Goal: Find specific page/section: Find specific page/section

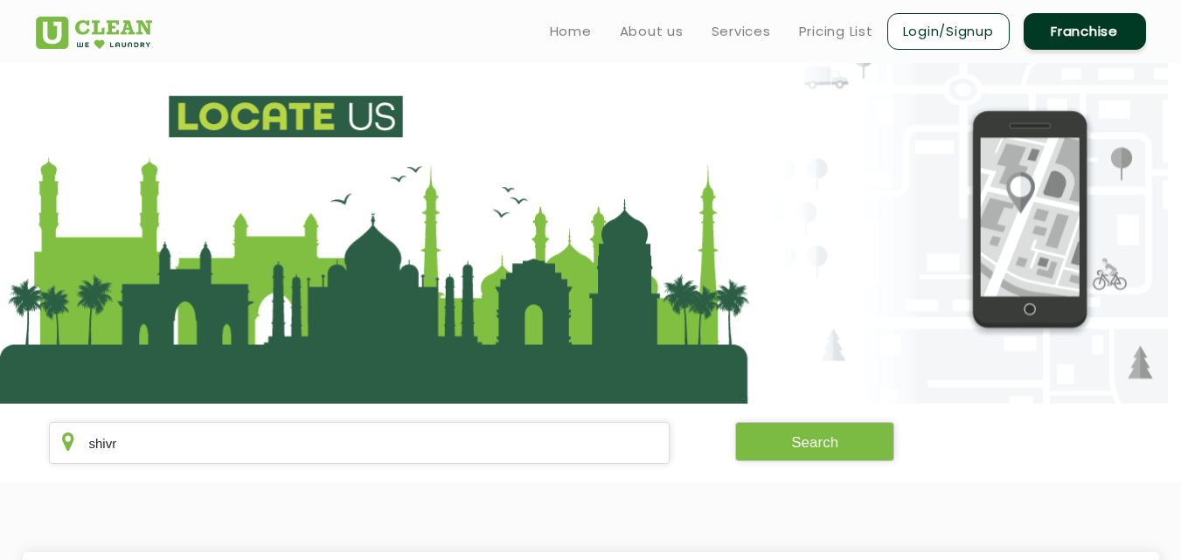
scroll to position [286, 0]
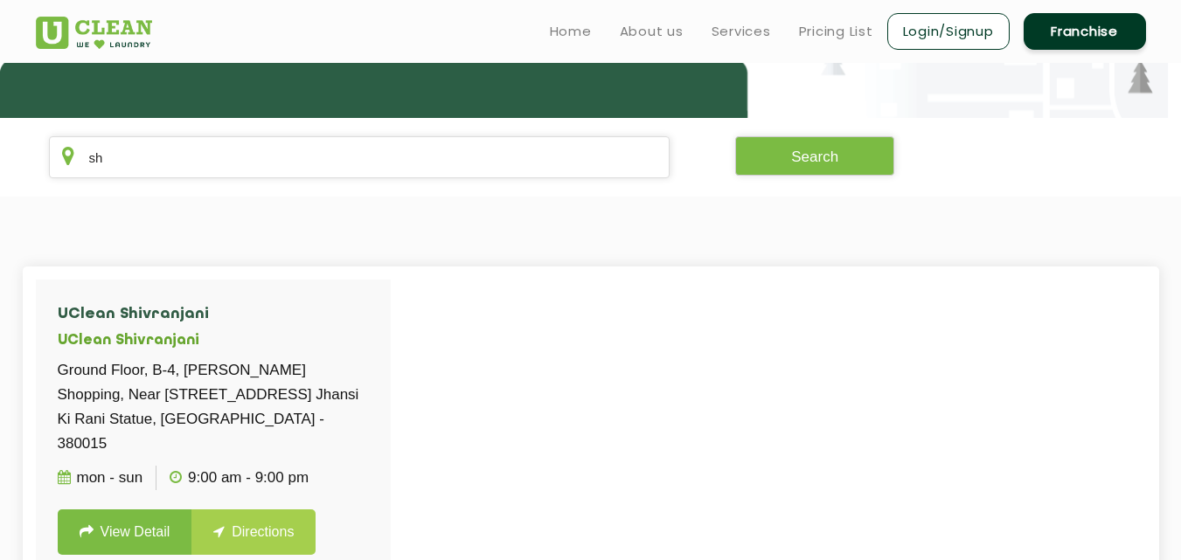
type input "s"
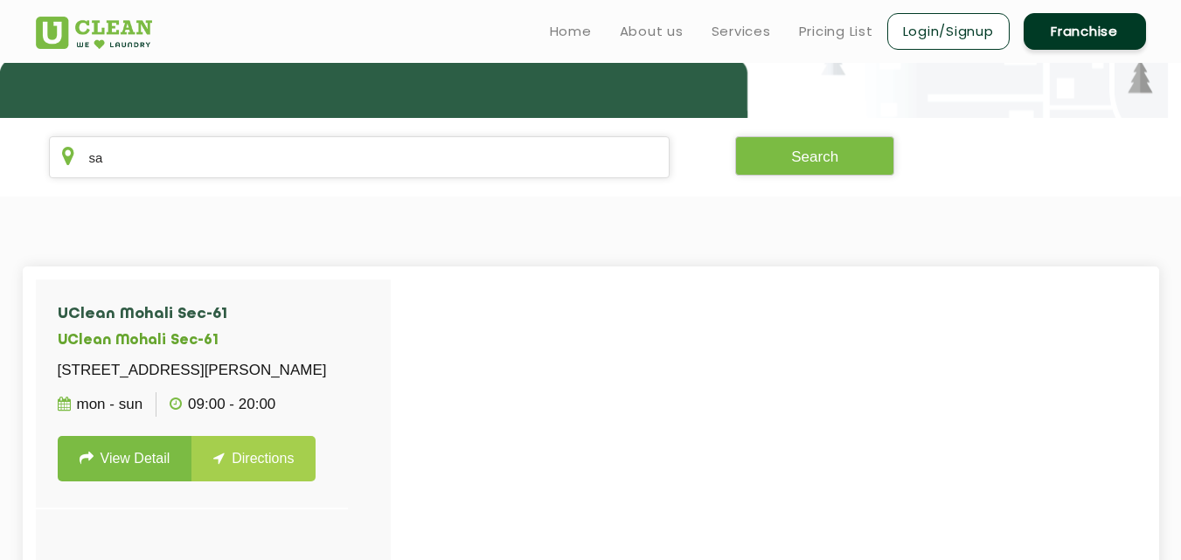
type input "s"
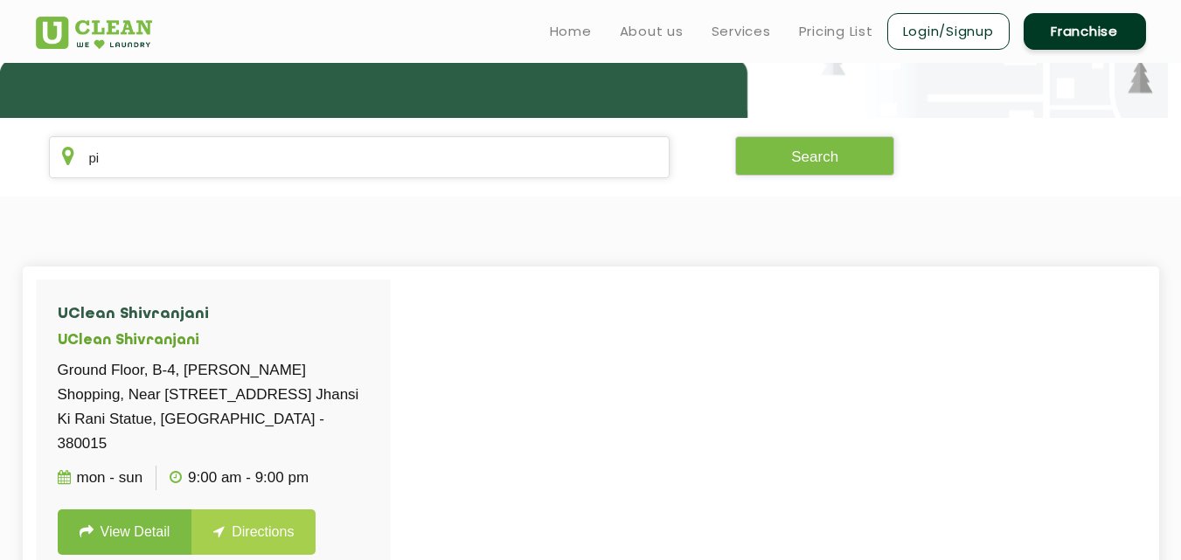
type input "p"
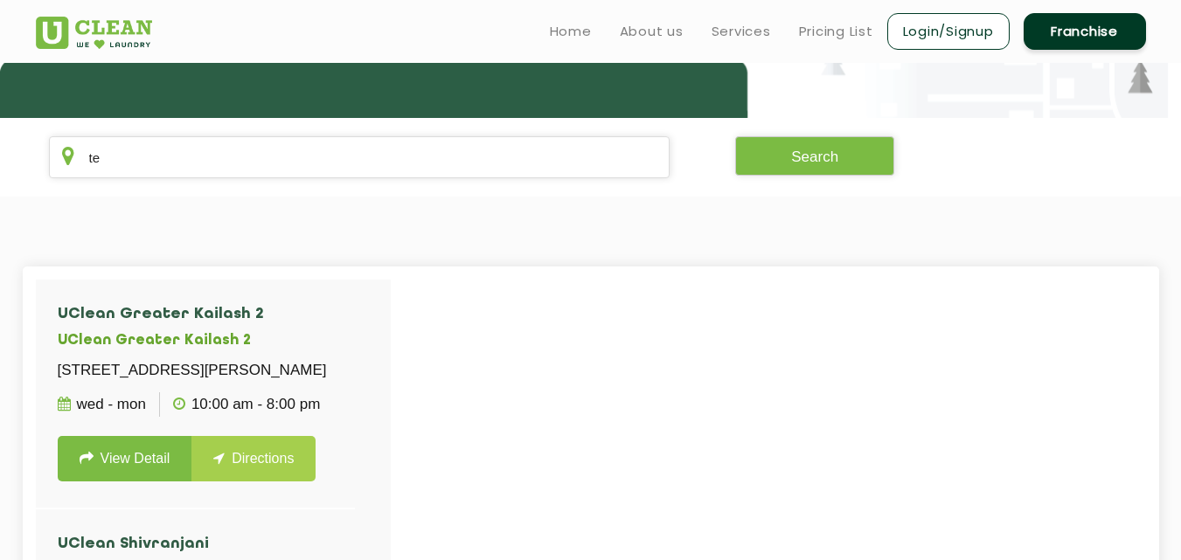
type input "t"
type input "e"
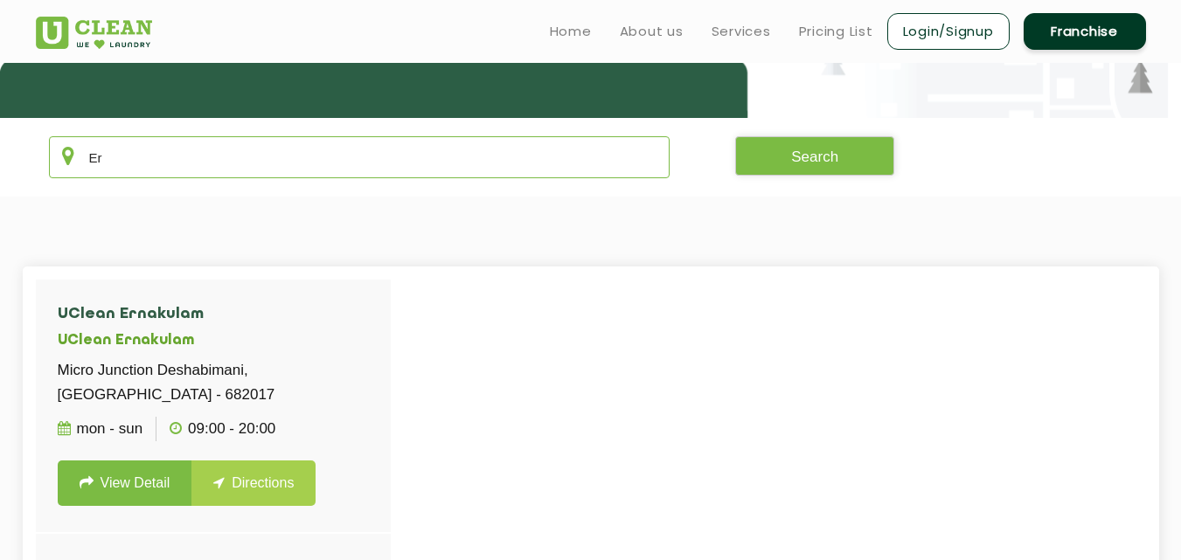
type input "E"
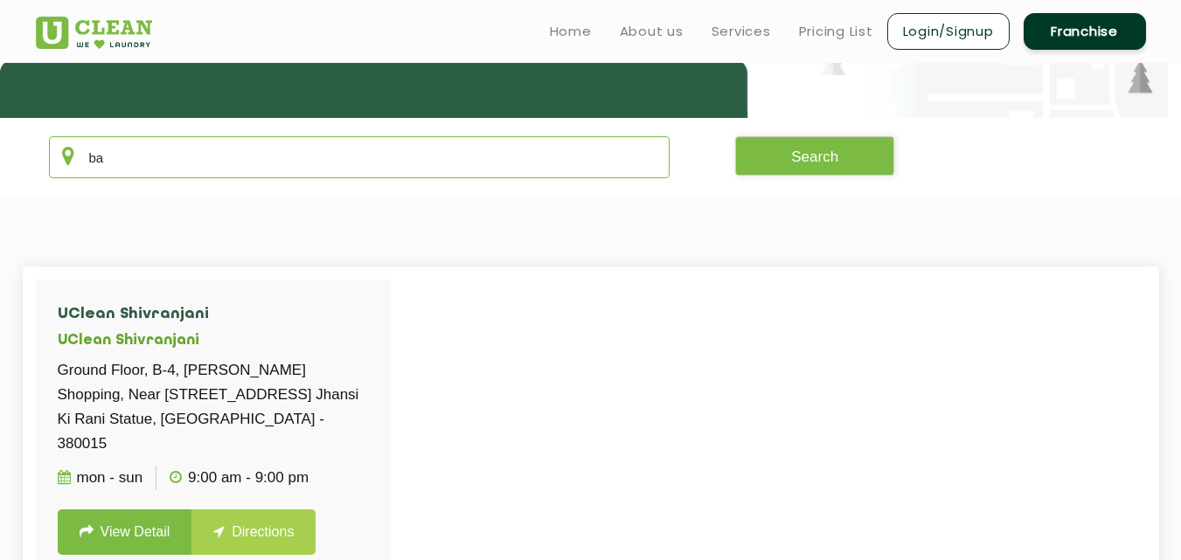
type input "b"
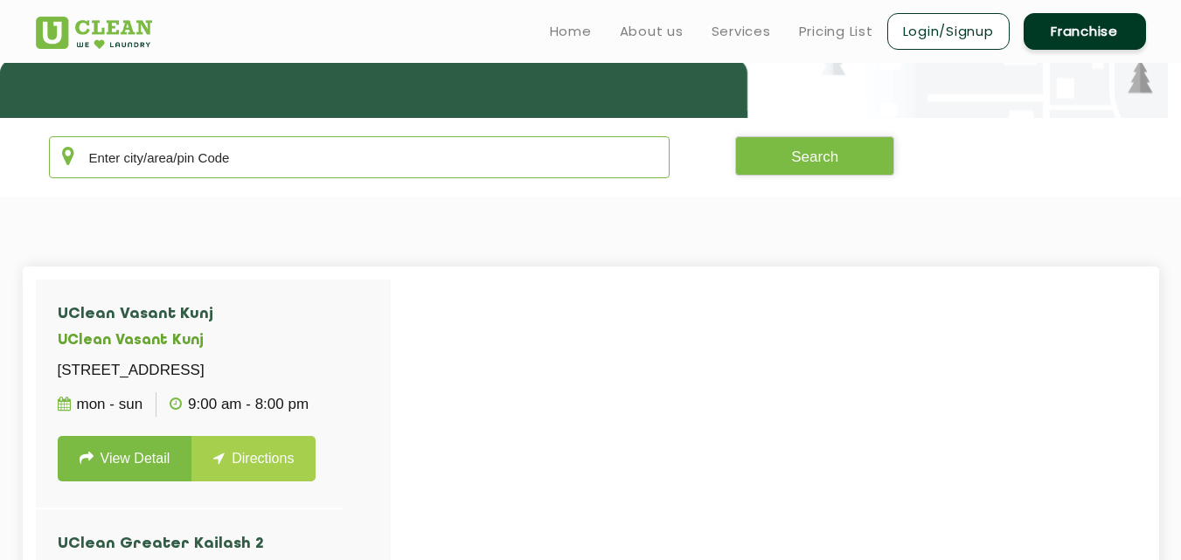
type input "\"
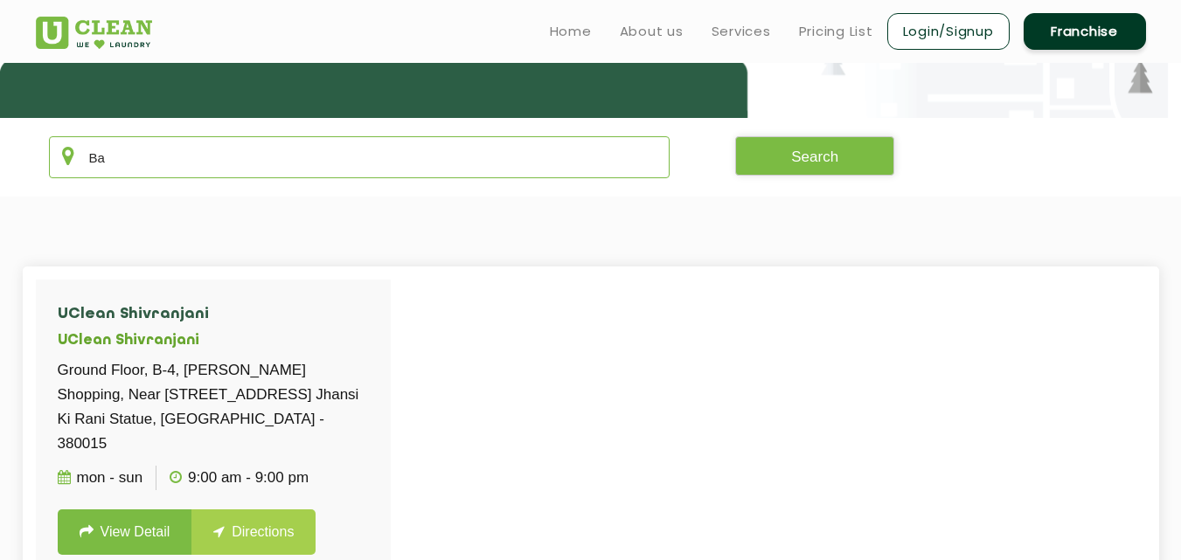
type input "B"
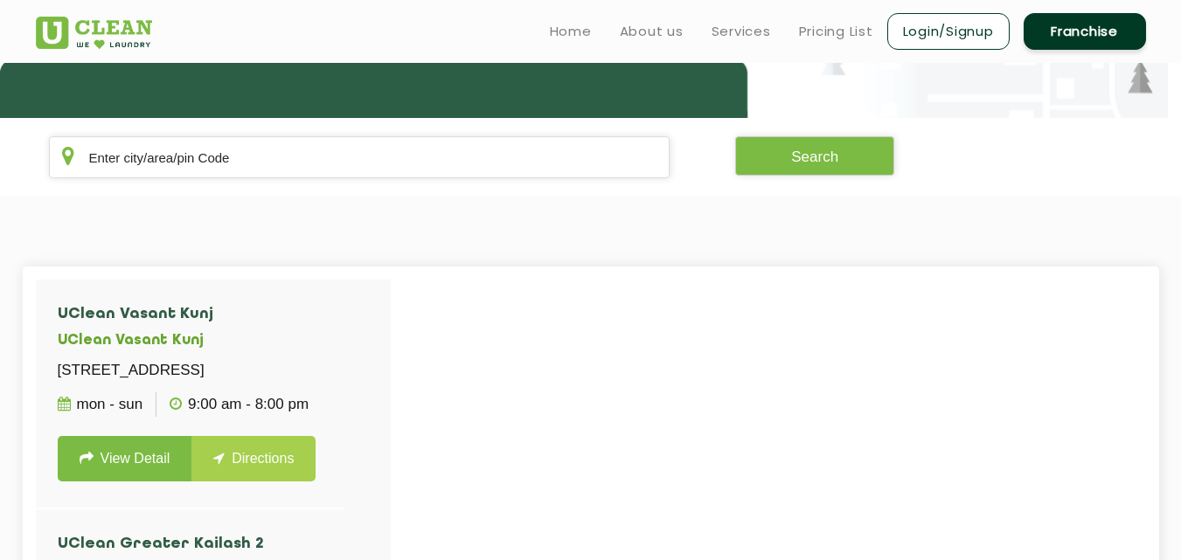
click at [996, 454] on div at bounding box center [626, 560] width 1181 height 560
click at [512, 175] on input "text" at bounding box center [360, 157] width 622 height 42
type input "m"
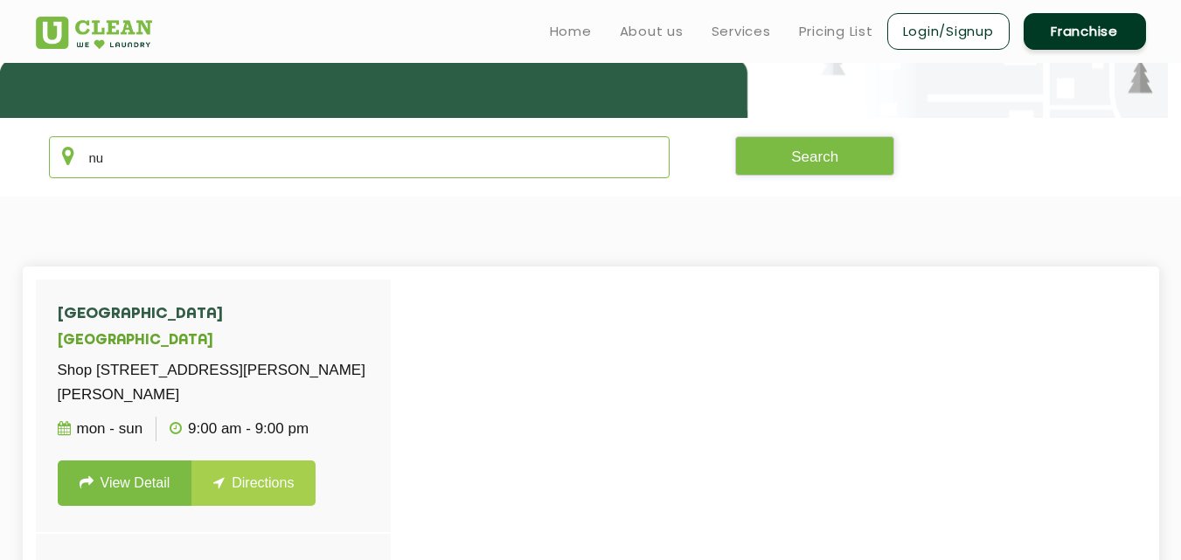
type input "n"
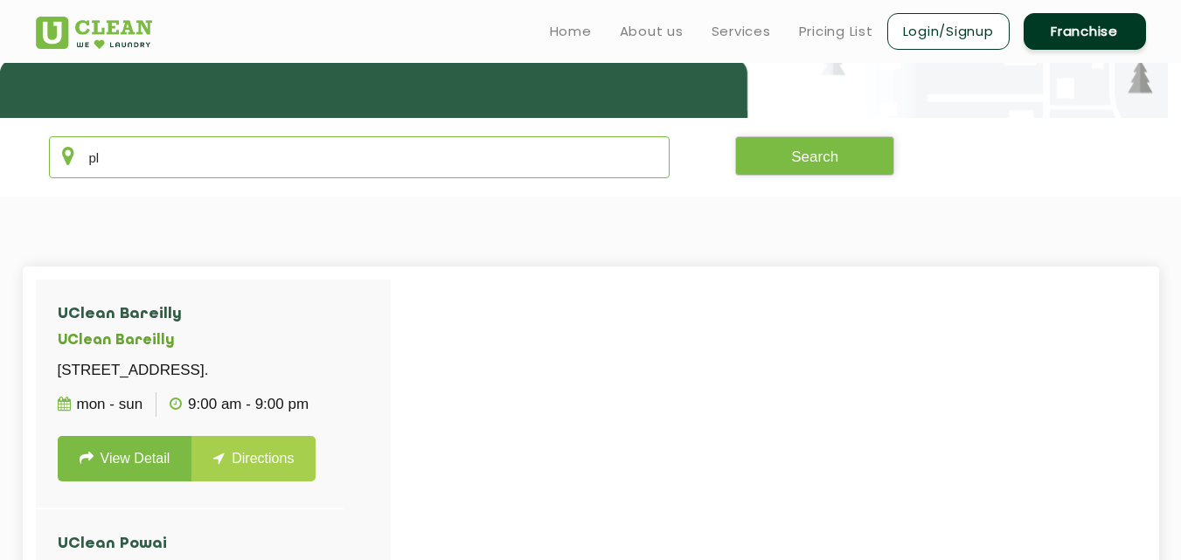
type input "p"
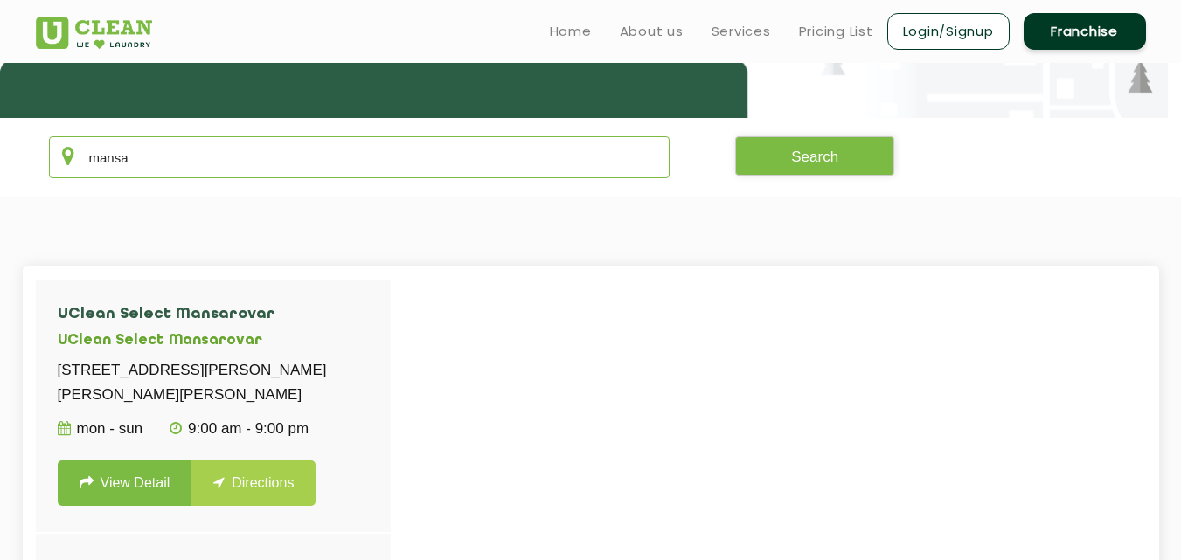
drag, startPoint x: 512, startPoint y: 175, endPoint x: 426, endPoint y: 218, distance: 96.6
click at [426, 218] on app-locate-us "mansa Search UClean Select Mansarovar UClean Select Mansarovar 80/15 Shubham To…" at bounding box center [590, 337] width 1181 height 1120
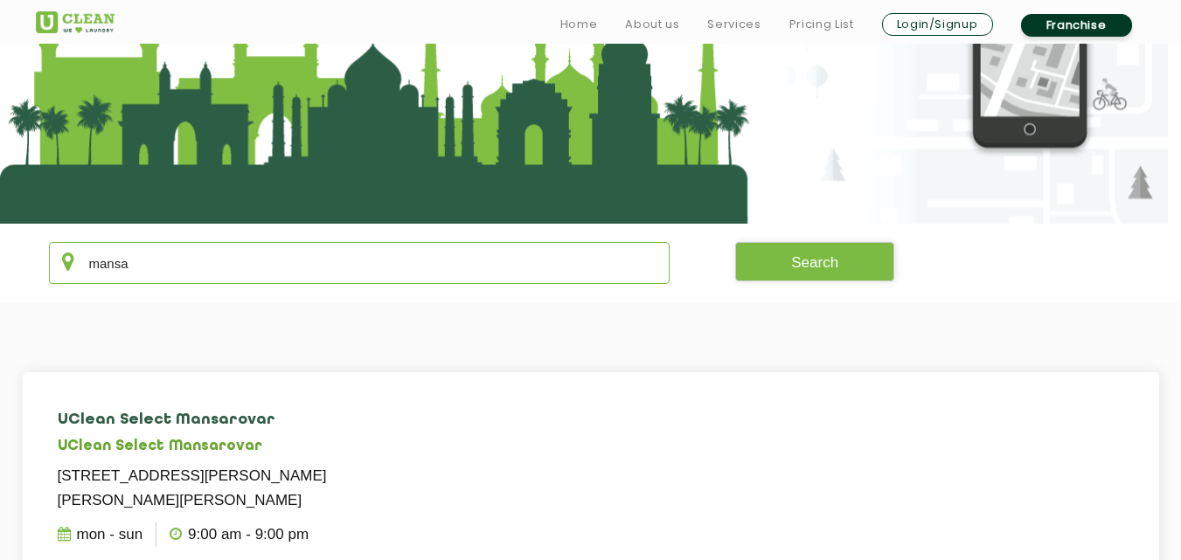
scroll to position [181, 0]
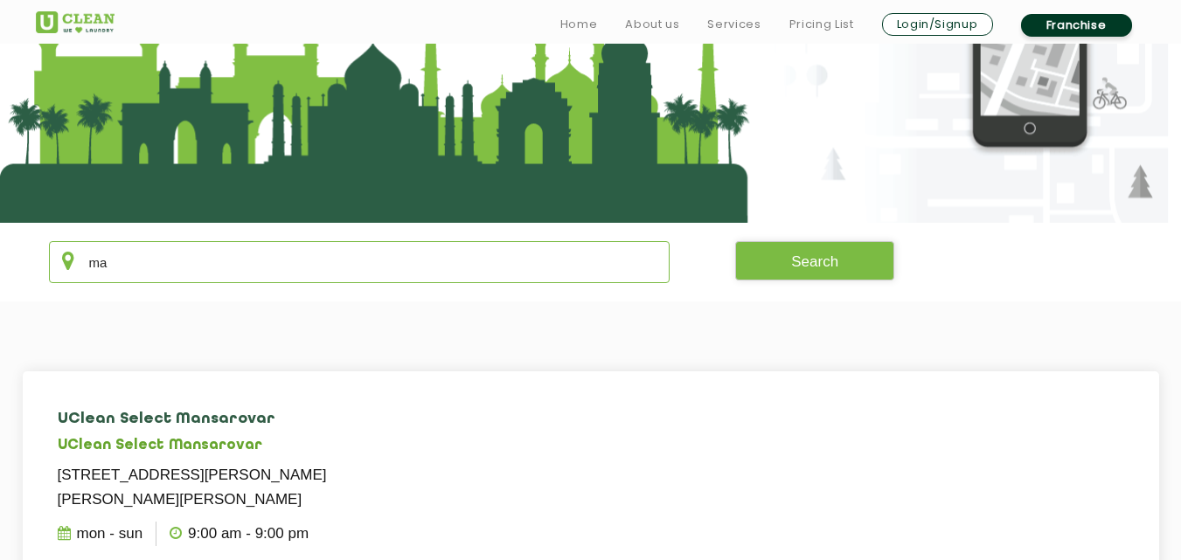
type input "m"
type input "M"
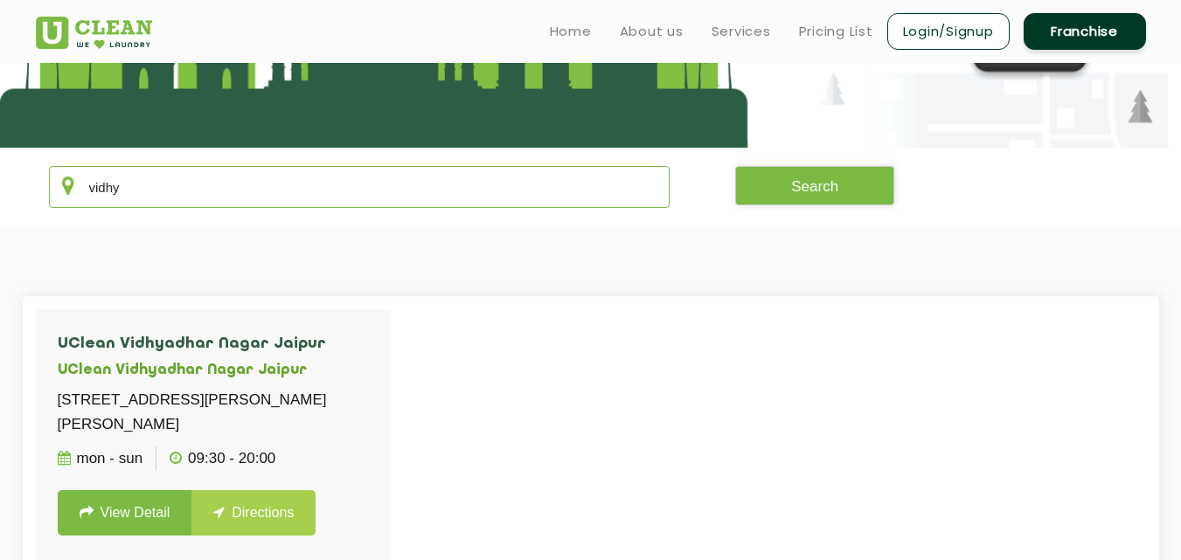
scroll to position [251, 0]
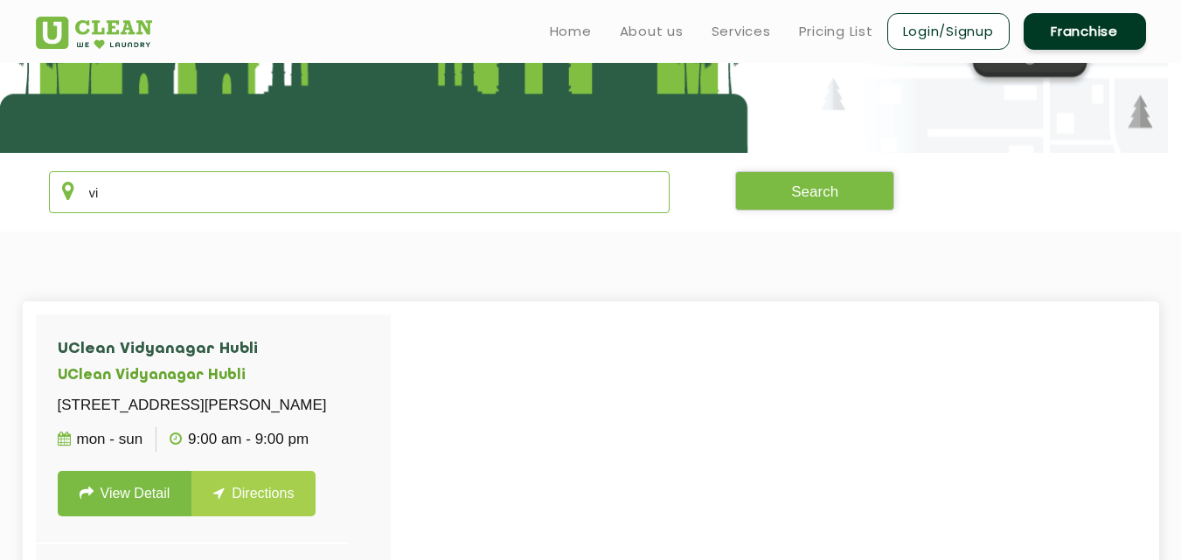
type input "v"
type input "k"
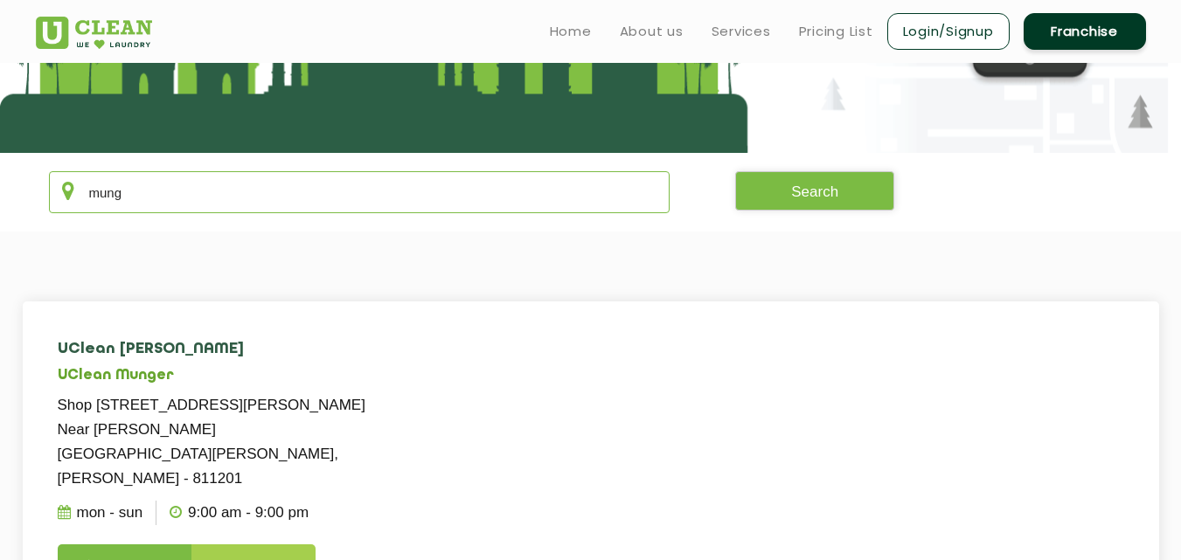
type input "munge"
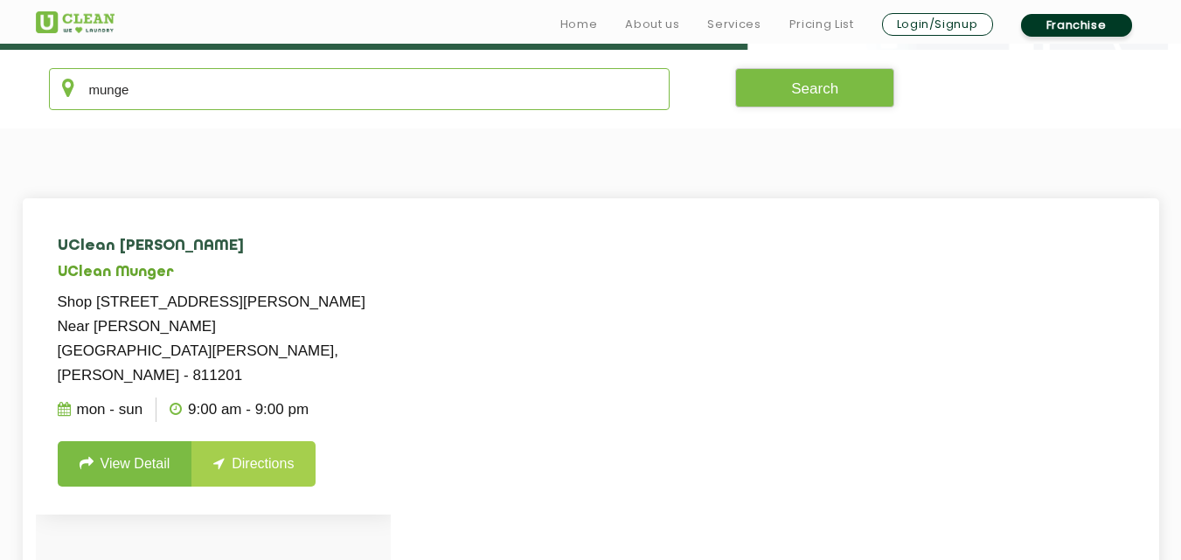
scroll to position [356, 0]
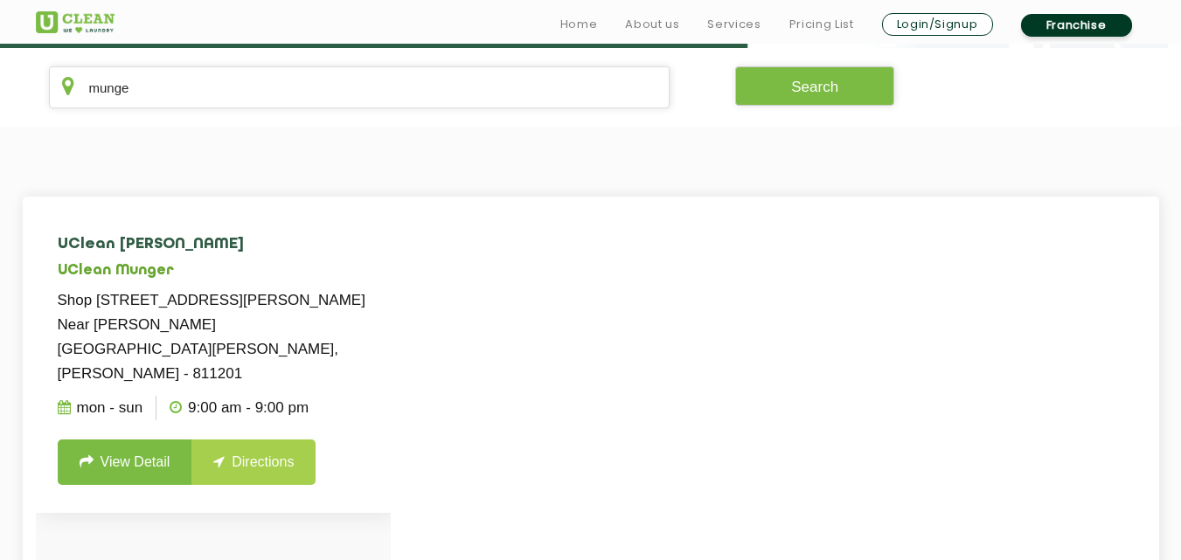
click at [142, 440] on link "View Detail" at bounding box center [125, 462] width 135 height 45
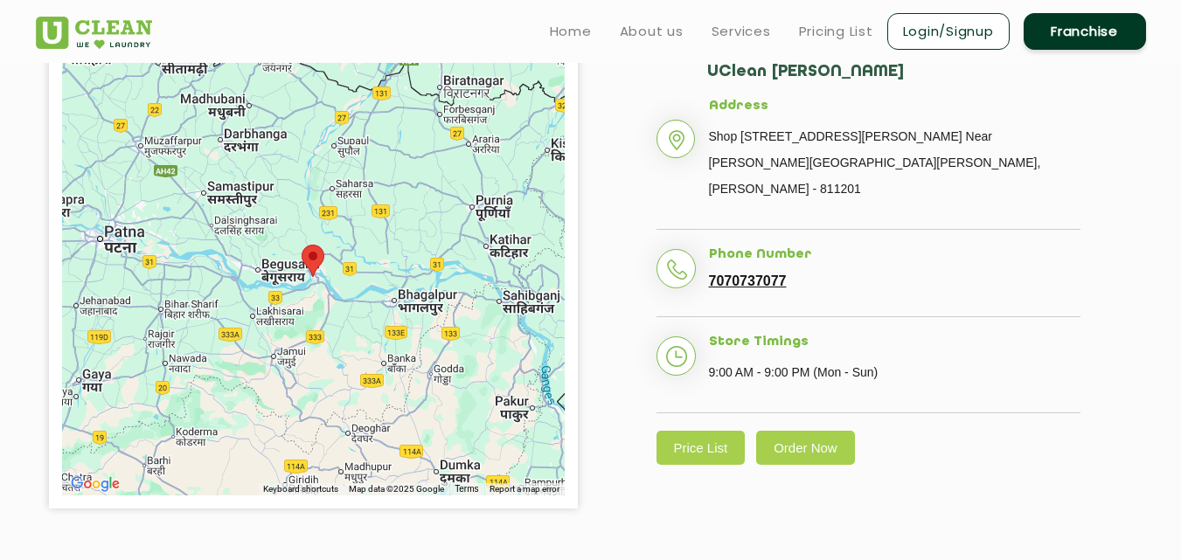
scroll to position [412, 0]
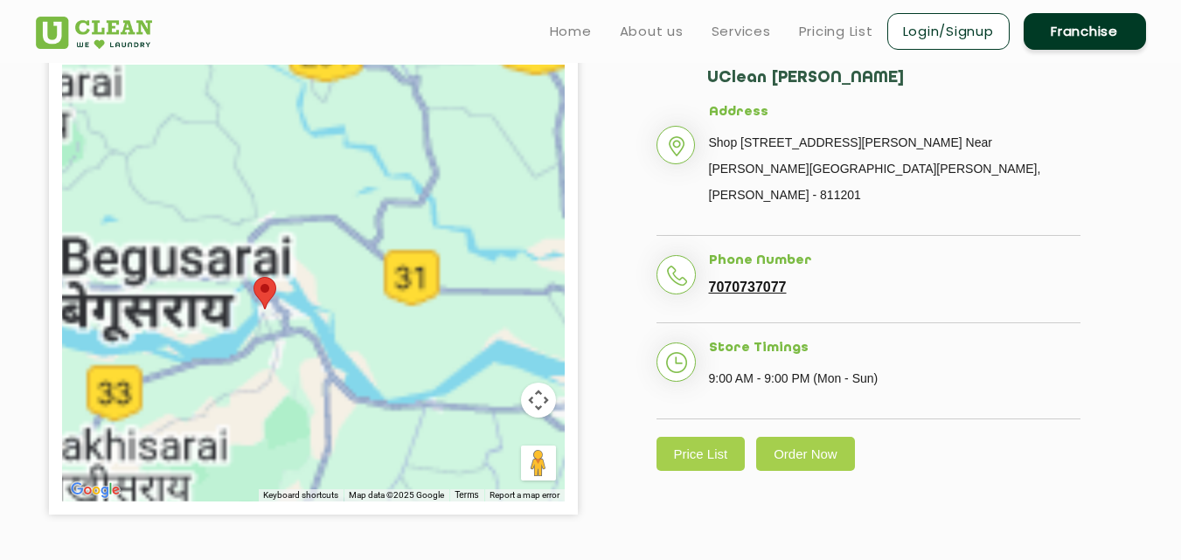
drag, startPoint x: 247, startPoint y: 307, endPoint x: 351, endPoint y: 248, distance: 120.2
click at [351, 248] on div at bounding box center [313, 283] width 503 height 437
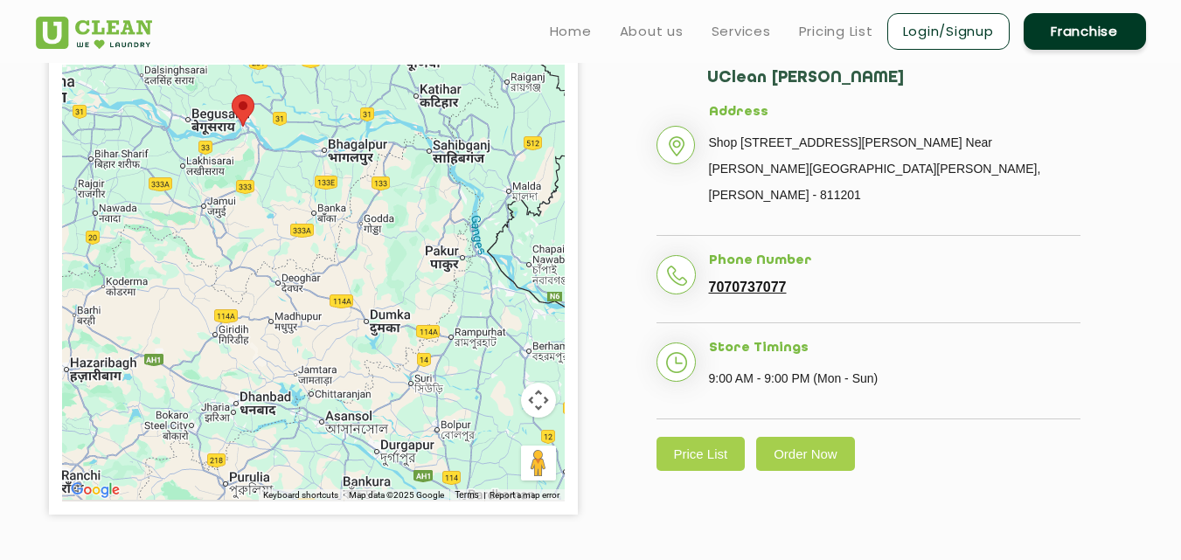
drag, startPoint x: 417, startPoint y: 223, endPoint x: 289, endPoint y: 83, distance: 189.4
click at [289, 83] on div at bounding box center [313, 283] width 503 height 437
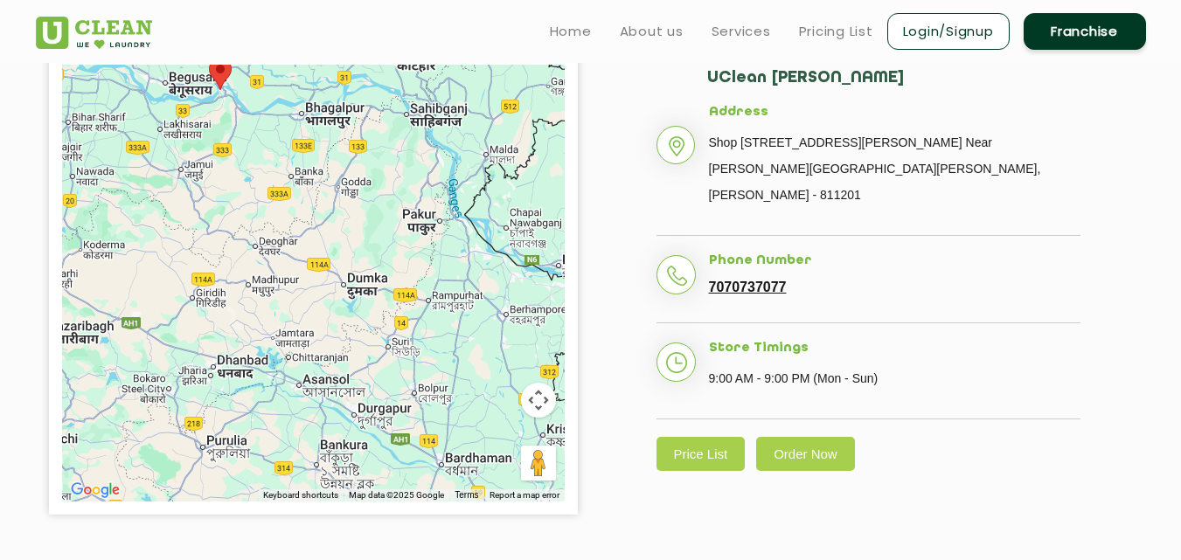
drag, startPoint x: 330, startPoint y: 148, endPoint x: 305, endPoint y: 112, distance: 43.4
click at [305, 112] on div at bounding box center [313, 283] width 503 height 437
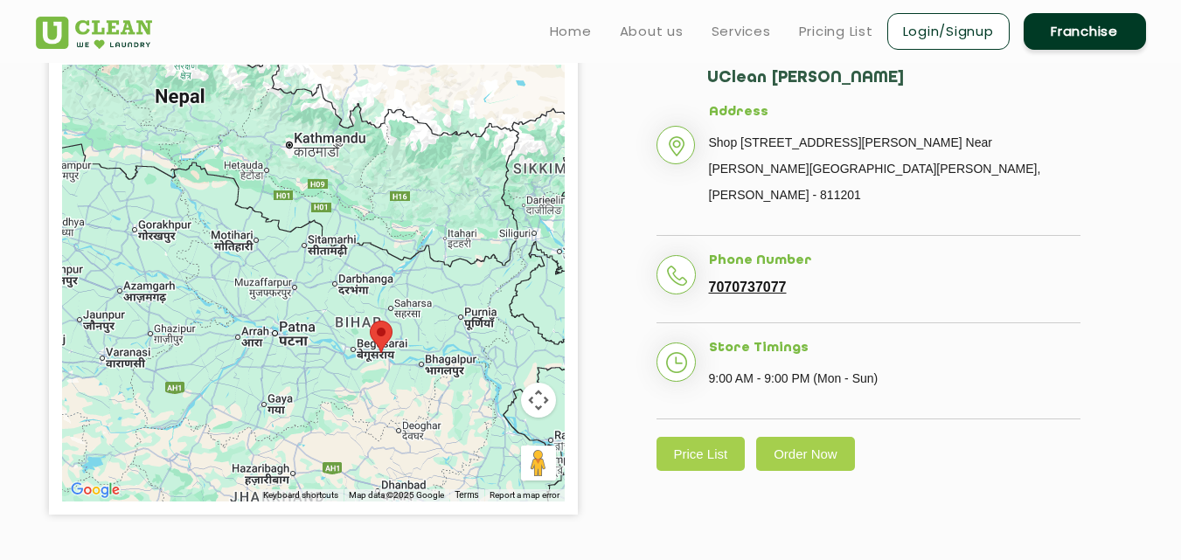
drag, startPoint x: 333, startPoint y: 209, endPoint x: 451, endPoint y: 463, distance: 280.5
click at [451, 463] on div at bounding box center [313, 283] width 503 height 437
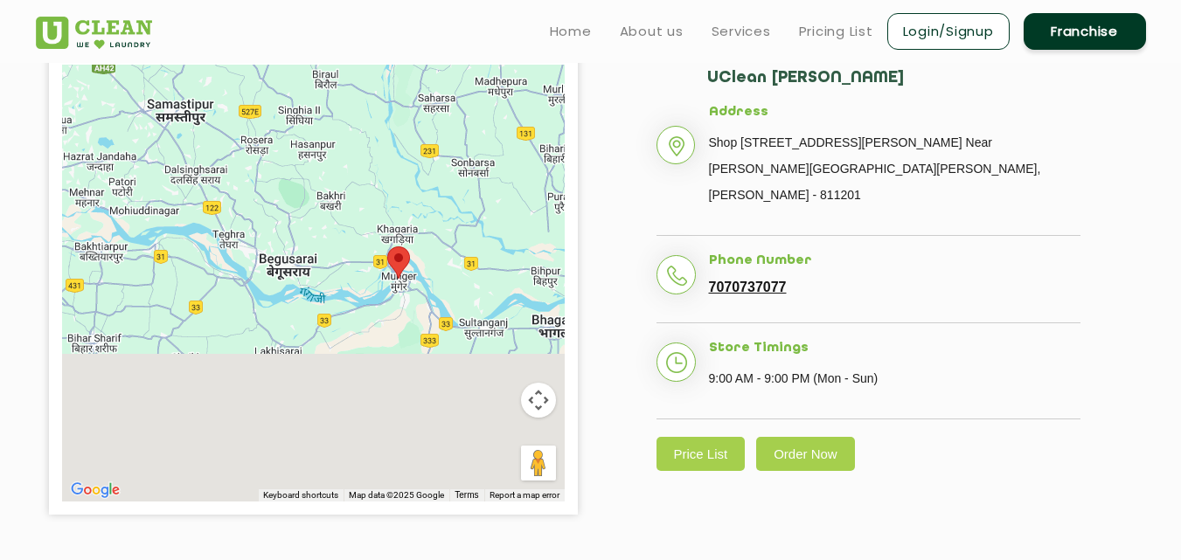
drag, startPoint x: 372, startPoint y: 449, endPoint x: 463, endPoint y: 280, distance: 191.7
click at [463, 280] on div at bounding box center [313, 283] width 503 height 437
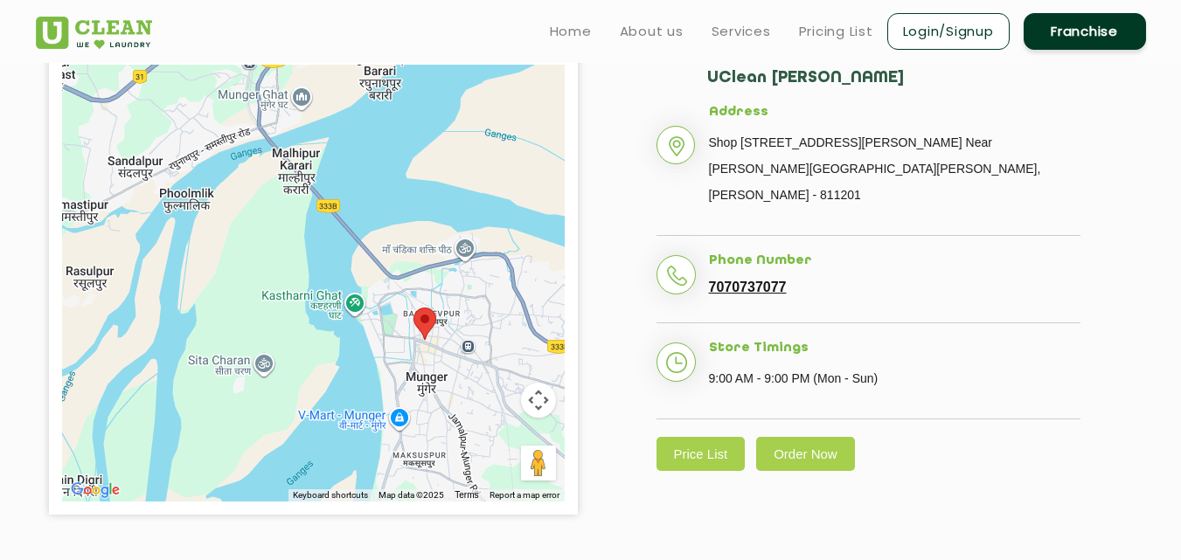
drag, startPoint x: 224, startPoint y: 247, endPoint x: 484, endPoint y: 335, distance: 275.1
click at [484, 335] on div at bounding box center [313, 283] width 503 height 437
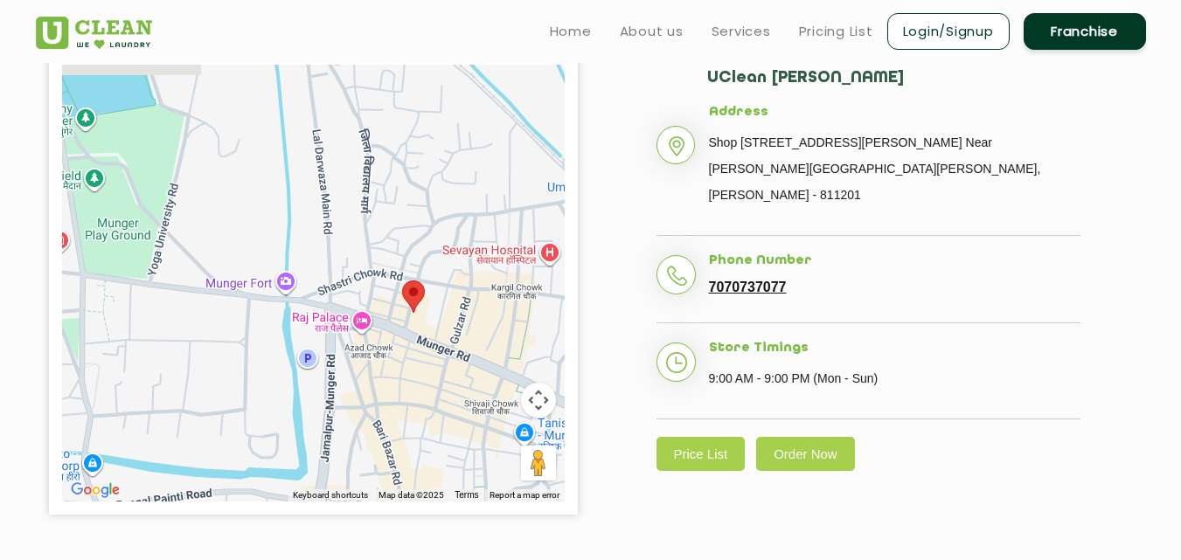
drag, startPoint x: 80, startPoint y: 392, endPoint x: 481, endPoint y: 330, distance: 405.9
click at [481, 330] on div at bounding box center [313, 283] width 503 height 437
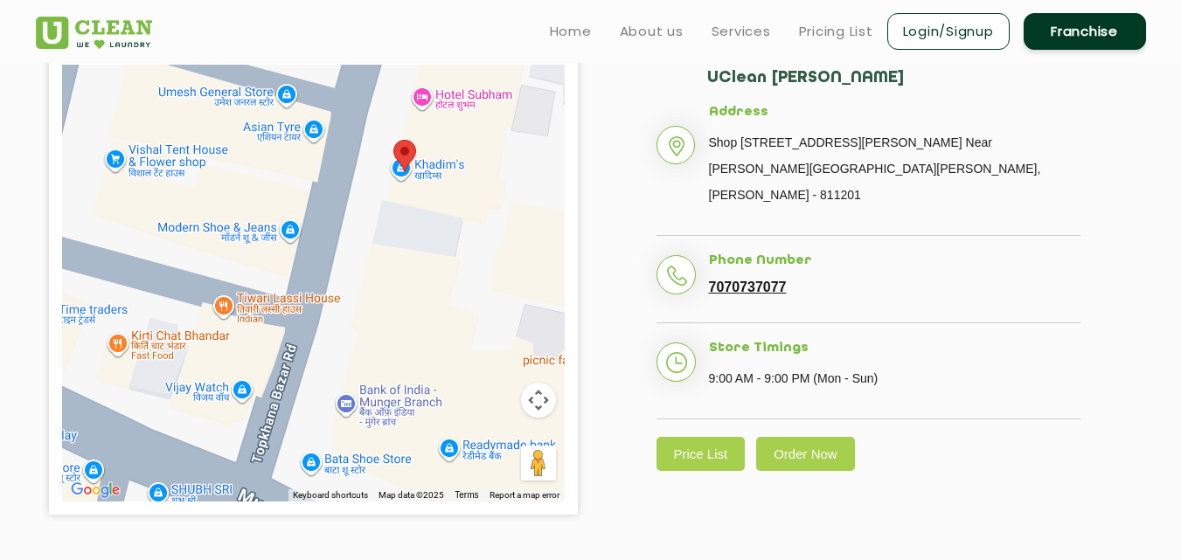
drag, startPoint x: 386, startPoint y: 449, endPoint x: 557, endPoint y: -32, distance: 510.2
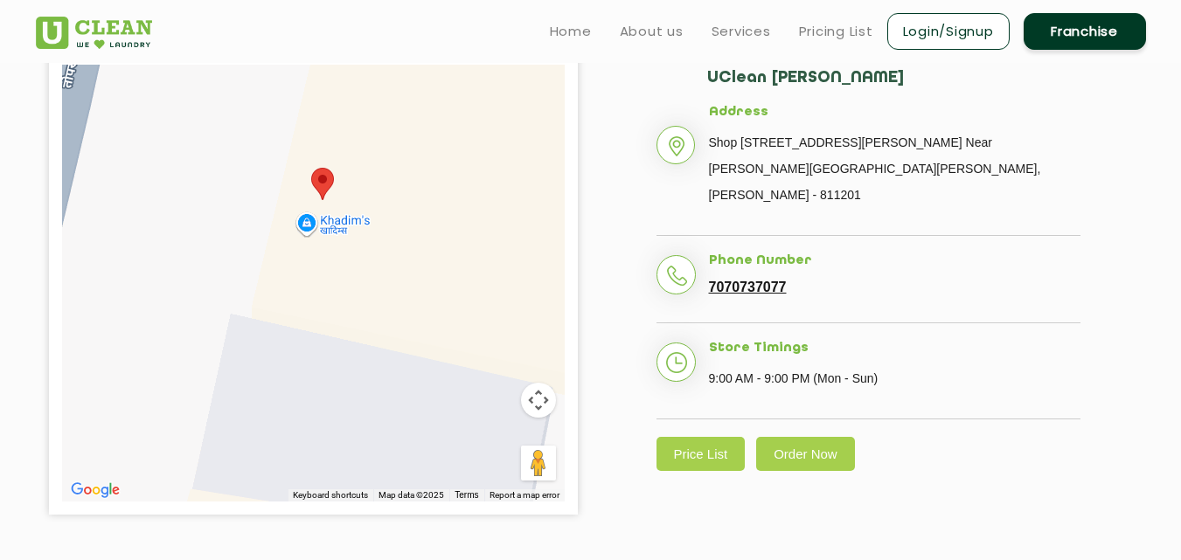
drag, startPoint x: 431, startPoint y: 147, endPoint x: 433, endPoint y: 280, distance: 132.9
click at [433, 280] on div at bounding box center [313, 283] width 503 height 437
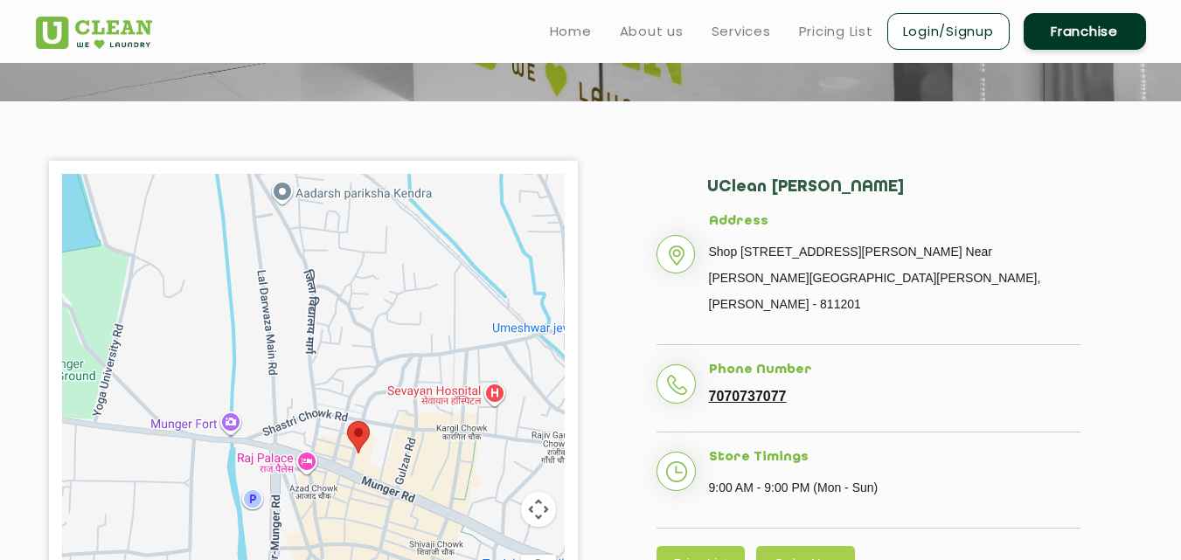
scroll to position [0, 0]
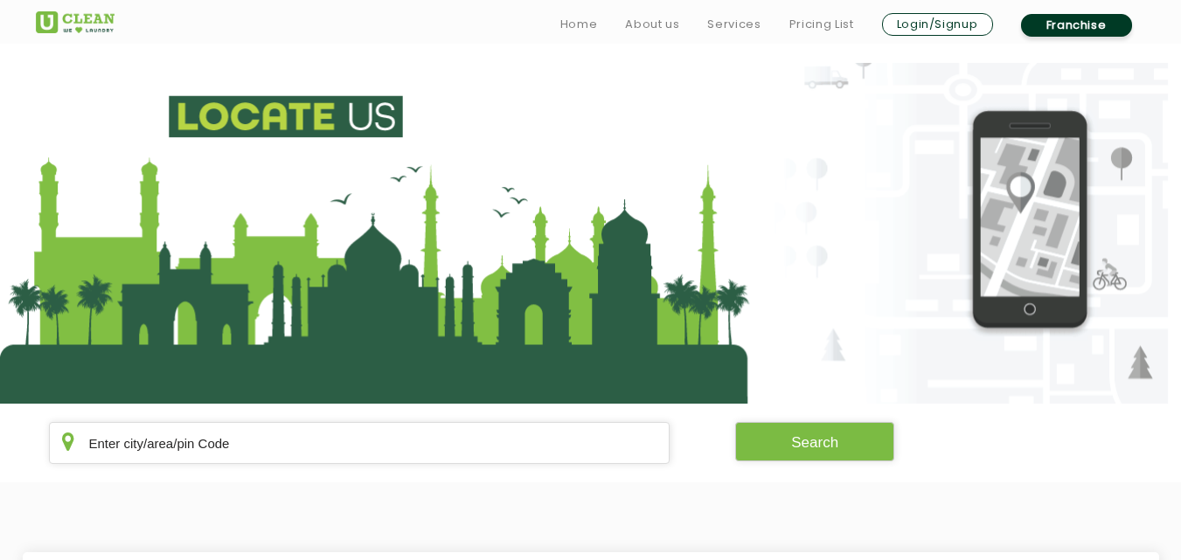
scroll to position [356, 0]
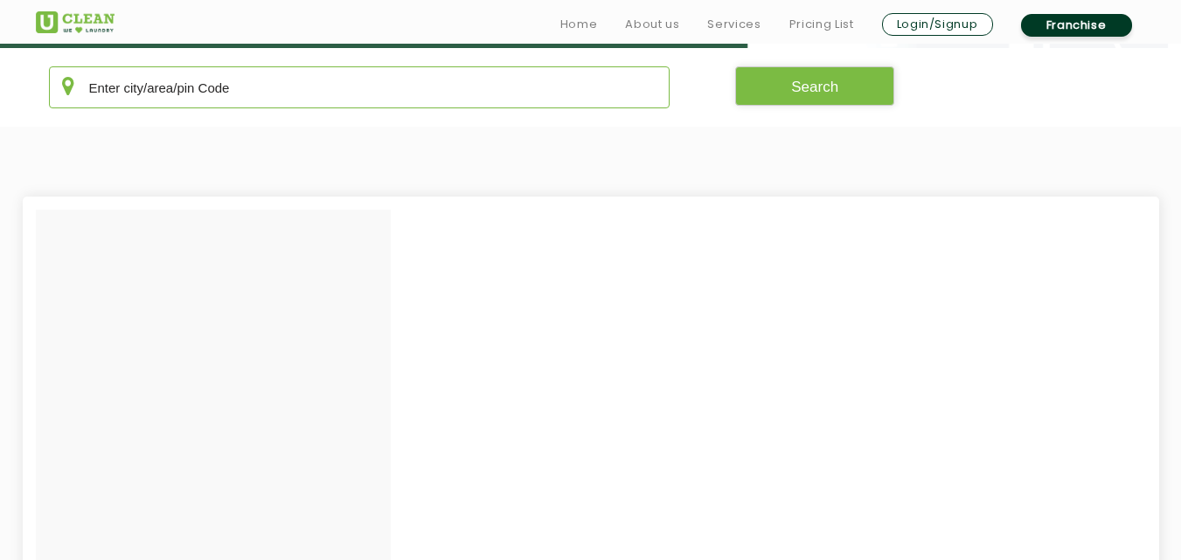
click at [372, 70] on input "text" at bounding box center [360, 87] width 622 height 42
type input "j"
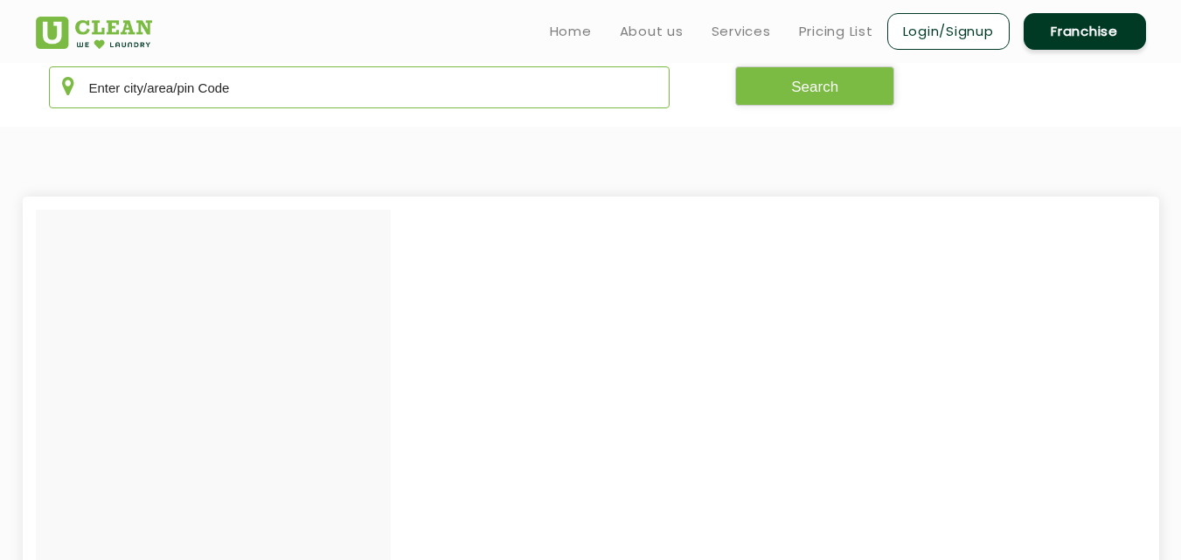
scroll to position [0, 0]
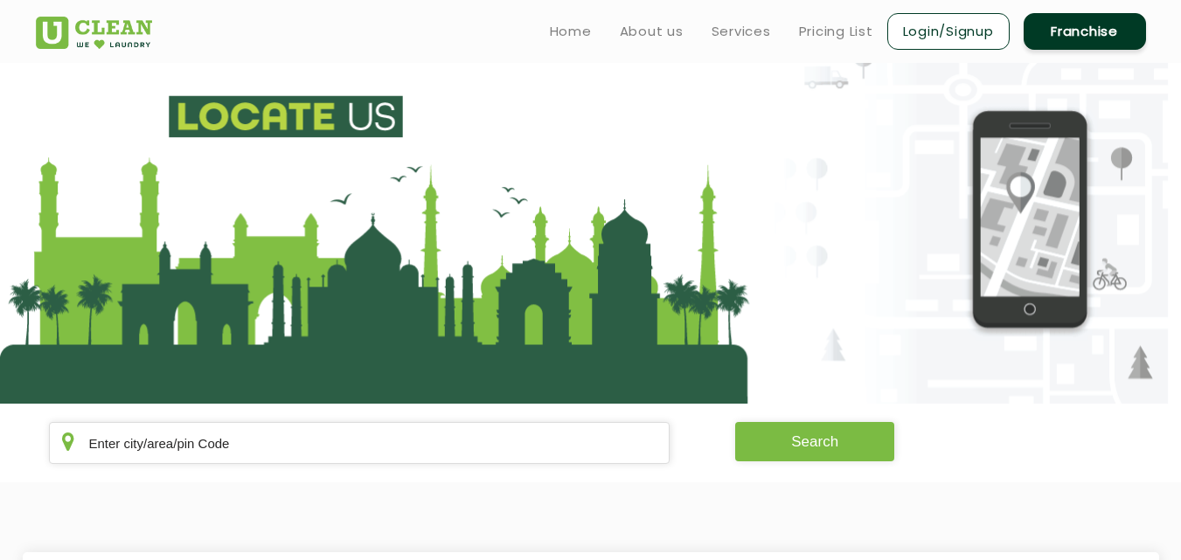
click at [747, 437] on button "Search" at bounding box center [814, 441] width 159 height 39
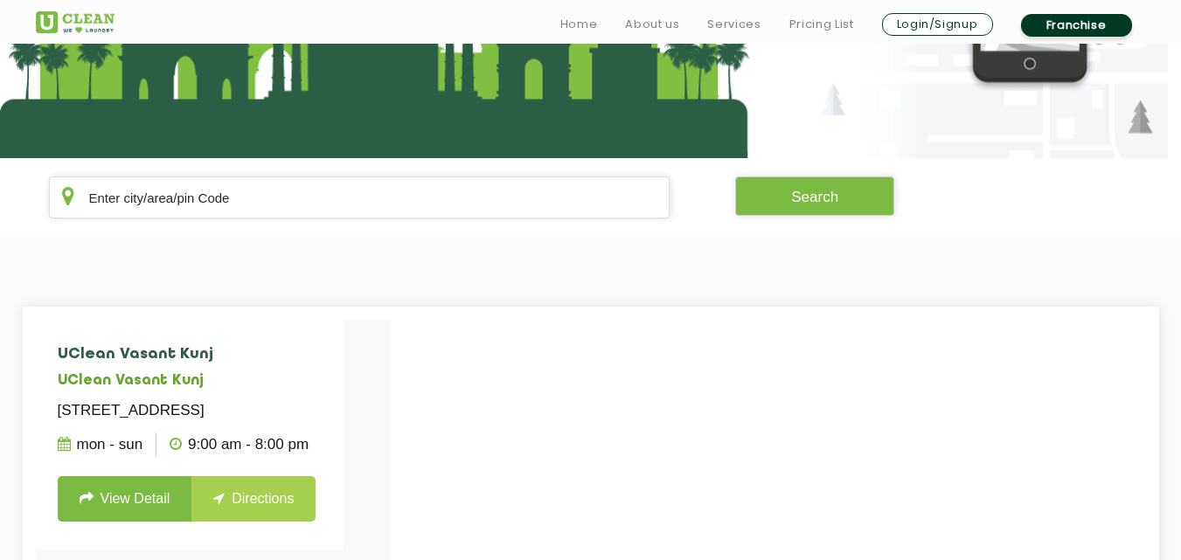
scroll to position [344, 0]
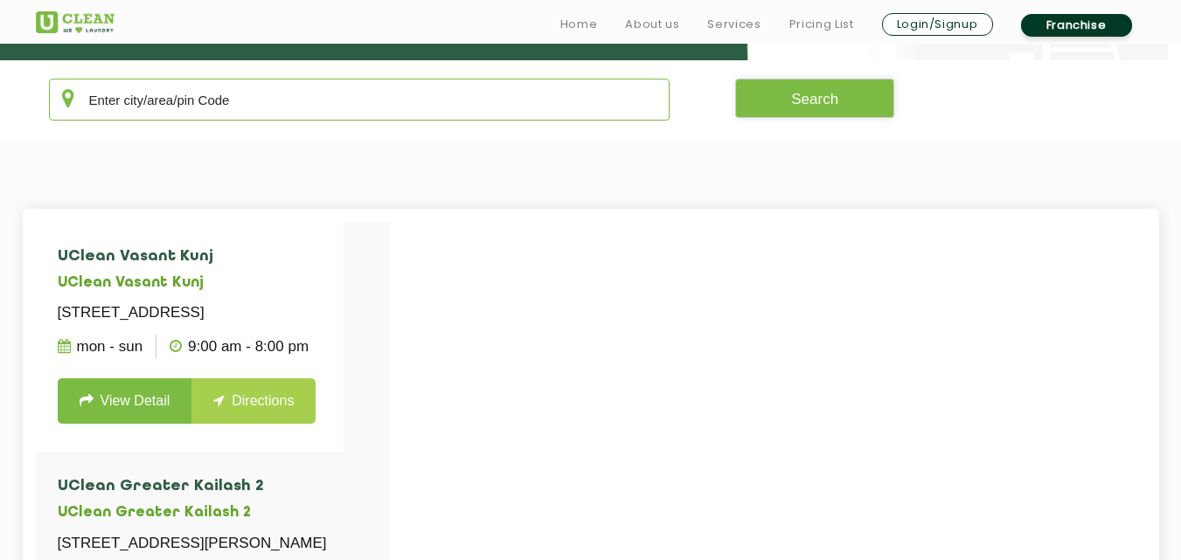
click at [368, 87] on input "text" at bounding box center [360, 100] width 622 height 42
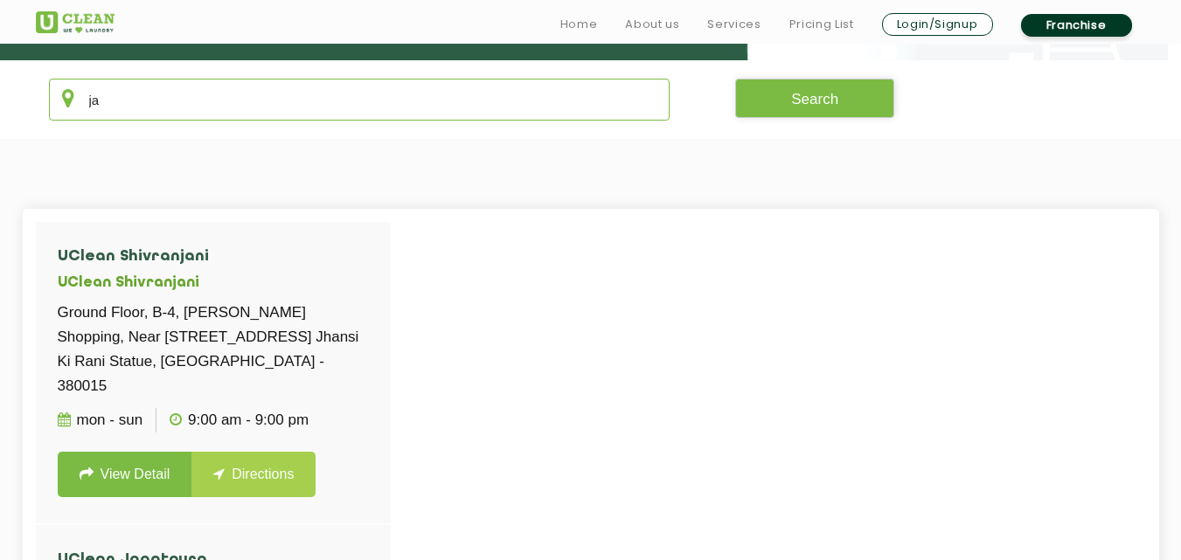
type input "j"
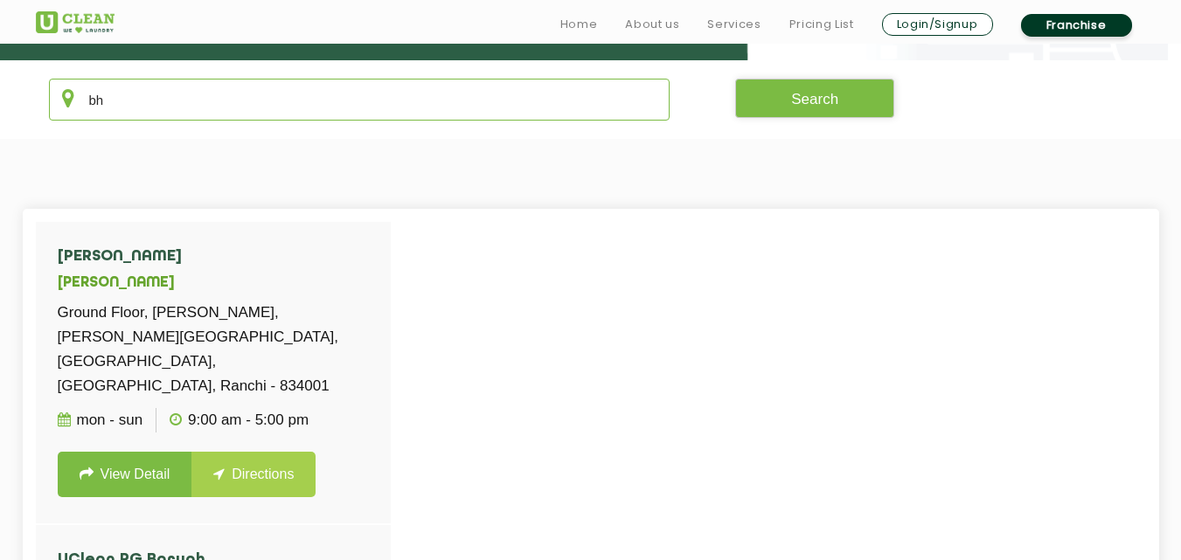
type input "b"
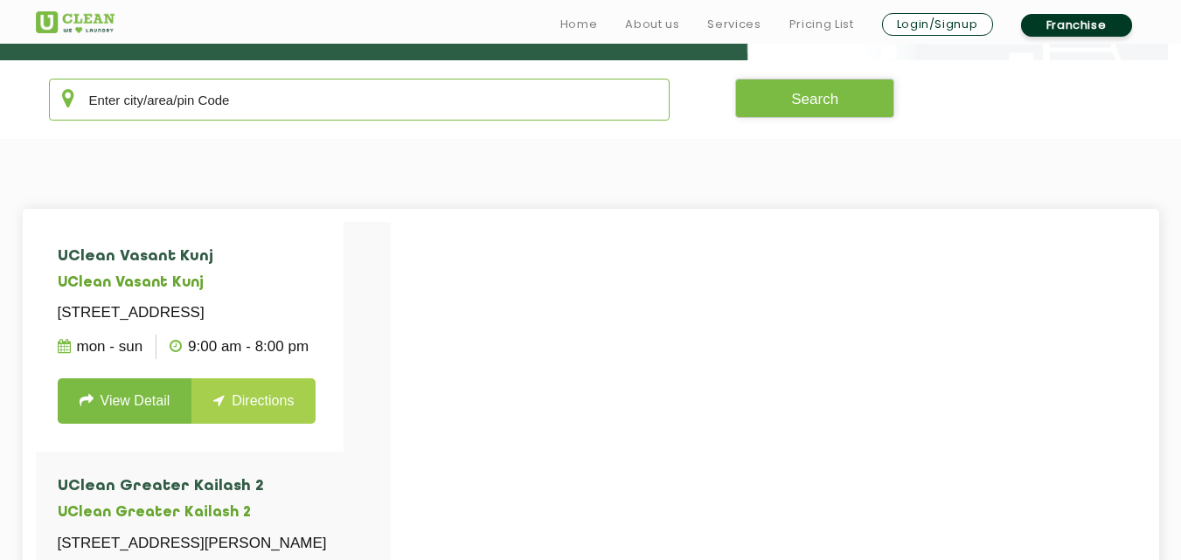
type input "s"
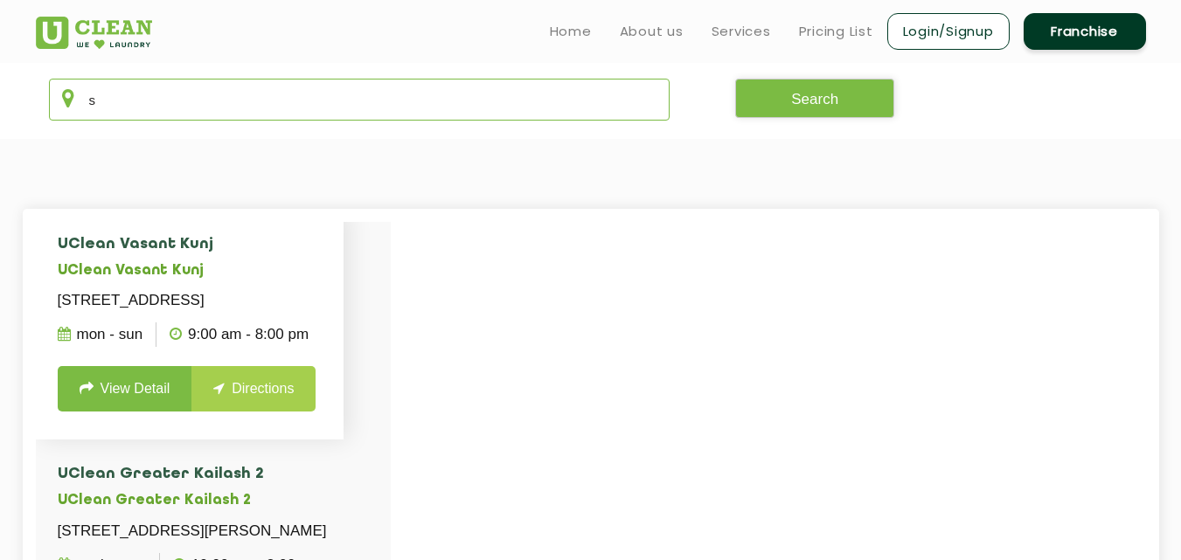
scroll to position [0, 0]
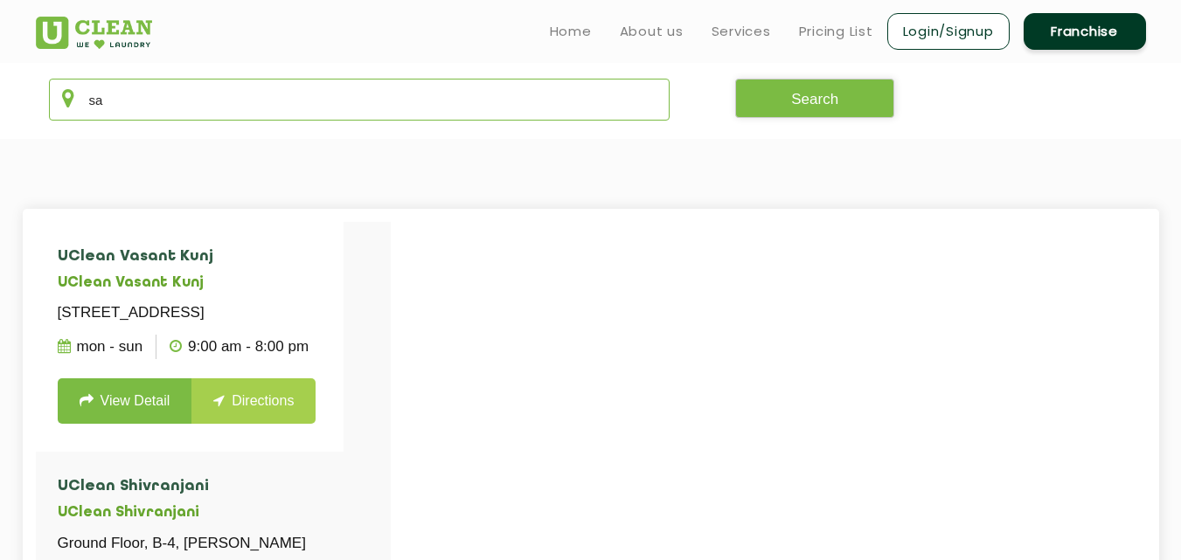
type input "s"
